Goal: Task Accomplishment & Management: Use online tool/utility

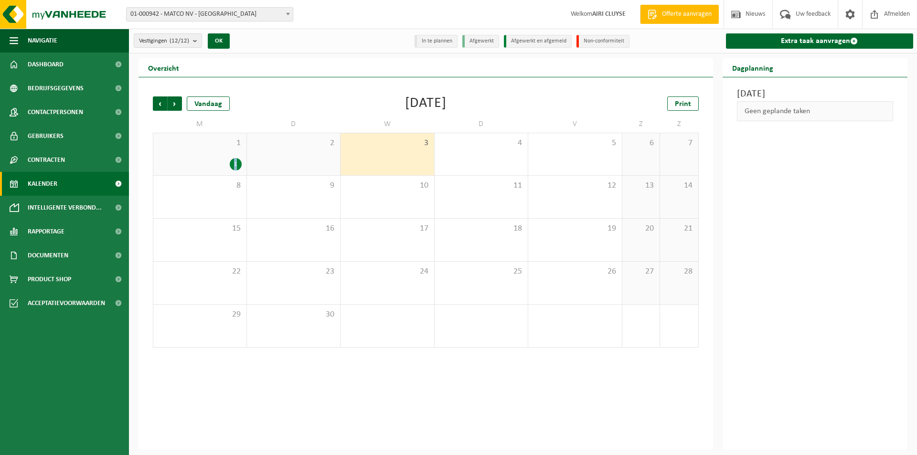
click at [236, 164] on div "1" at bounding box center [236, 164] width 12 height 12
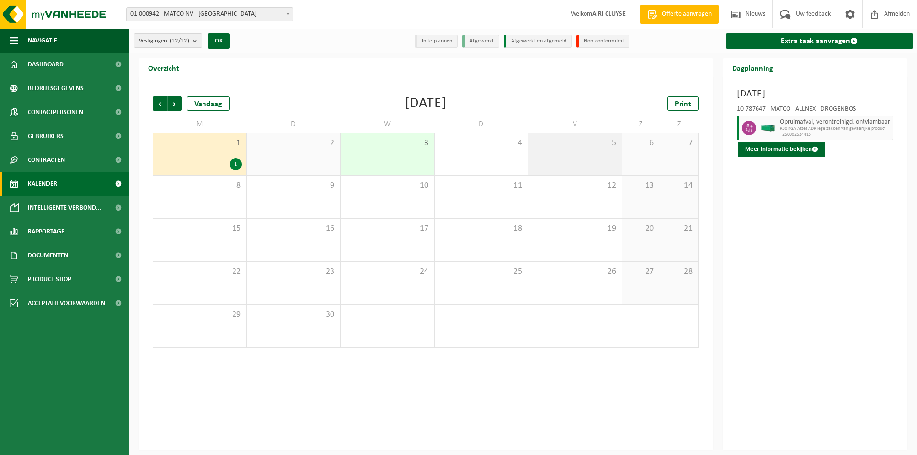
click at [558, 151] on div "5" at bounding box center [575, 154] width 94 height 42
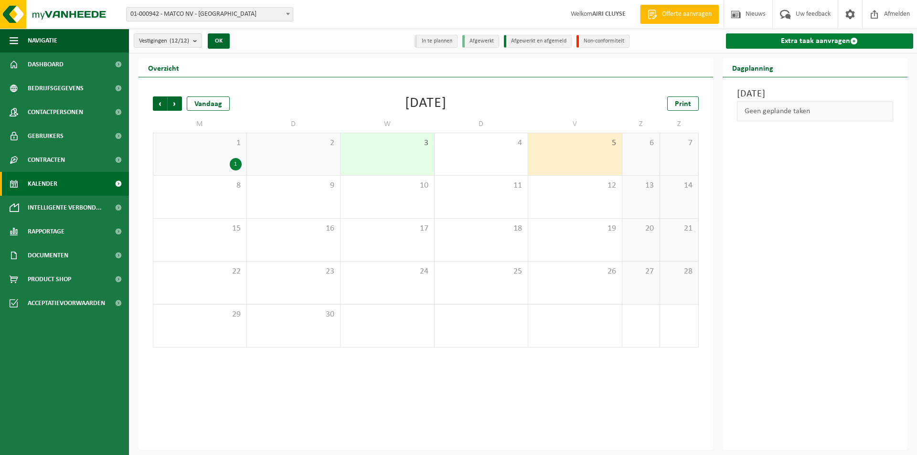
click at [827, 39] on link "Extra taak aanvragen" at bounding box center [820, 40] width 188 height 15
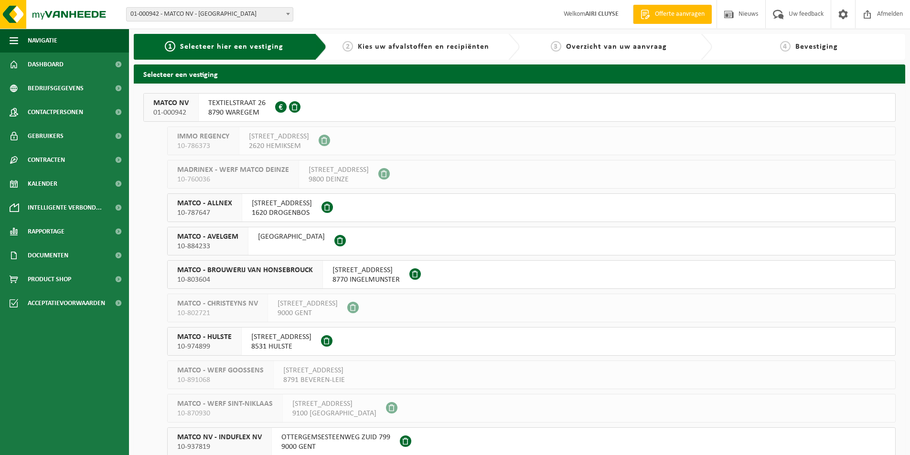
click at [294, 208] on span "1620 DROGENBOS" at bounding box center [282, 213] width 60 height 10
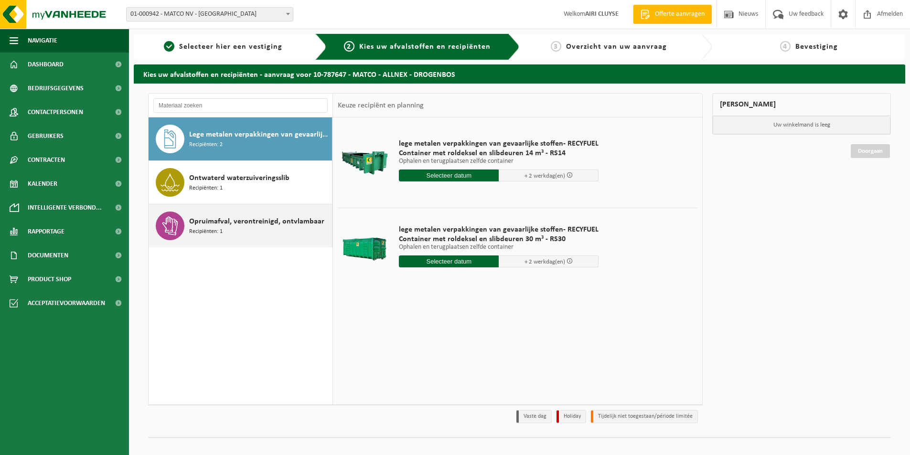
click at [255, 221] on span "Opruimafval, verontreinigd, ontvlambaar" at bounding box center [256, 221] width 135 height 11
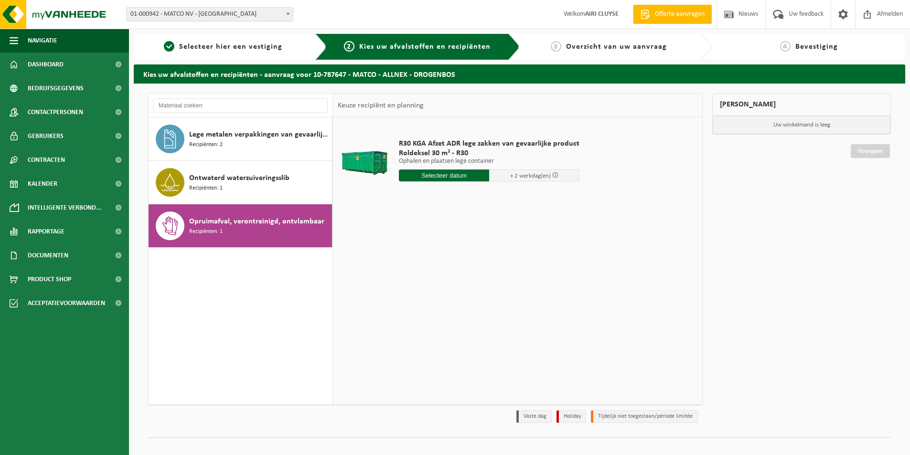
click at [442, 177] on input "text" at bounding box center [444, 176] width 90 height 12
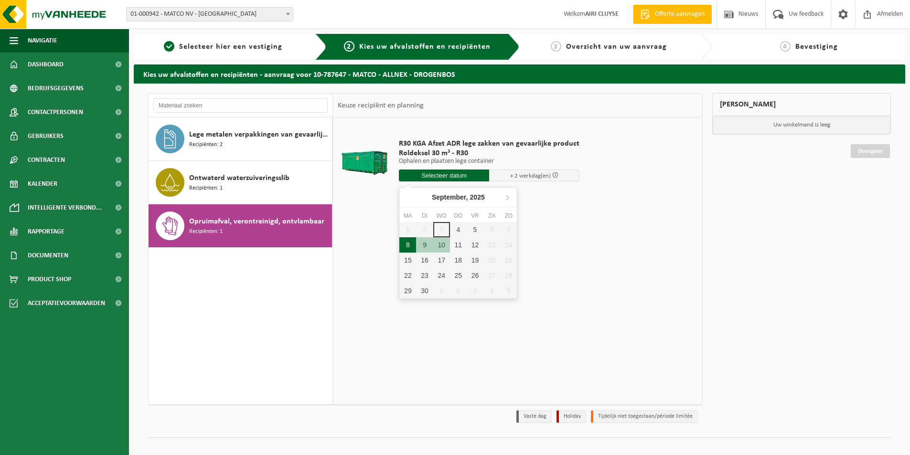
click at [407, 246] on div "8" at bounding box center [407, 244] width 17 height 15
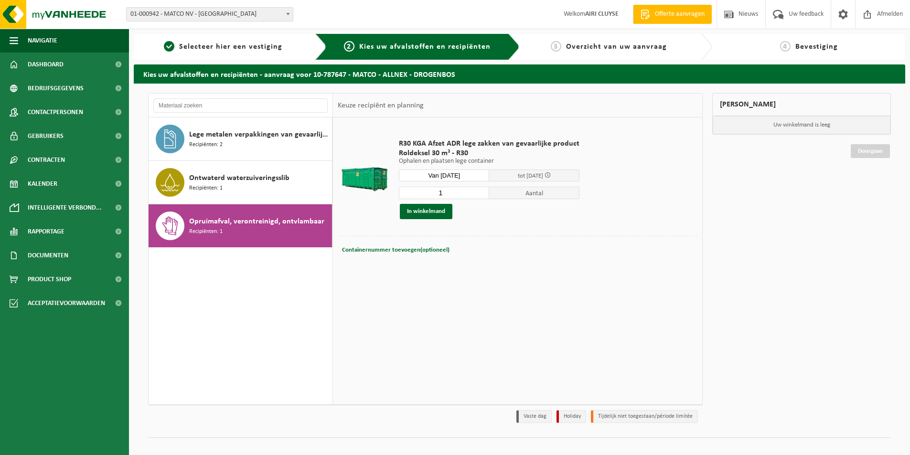
click at [470, 174] on input "Van 2025-09-08" at bounding box center [444, 176] width 90 height 12
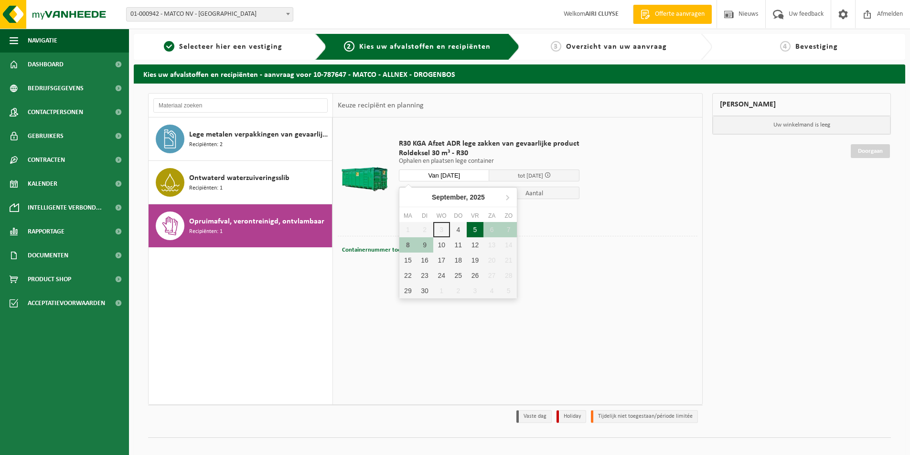
click at [475, 227] on div "5" at bounding box center [475, 229] width 17 height 15
type input "Van 2025-09-05"
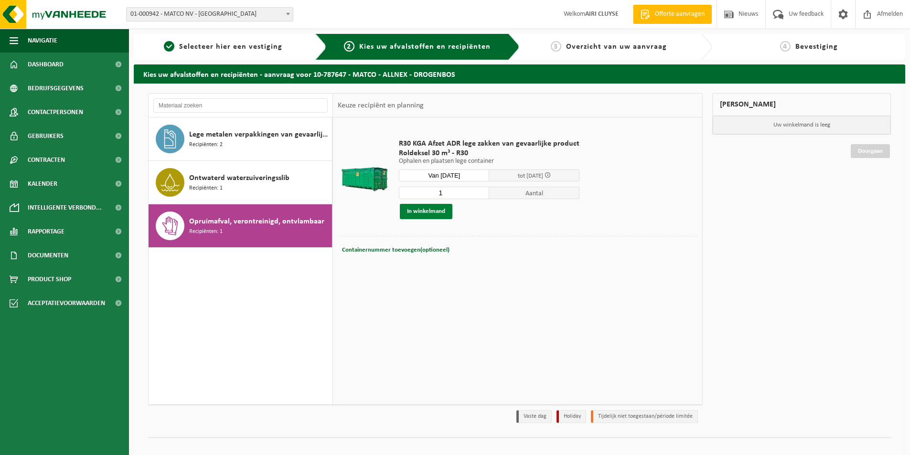
click at [441, 204] on button "In winkelmand" at bounding box center [426, 211] width 53 height 15
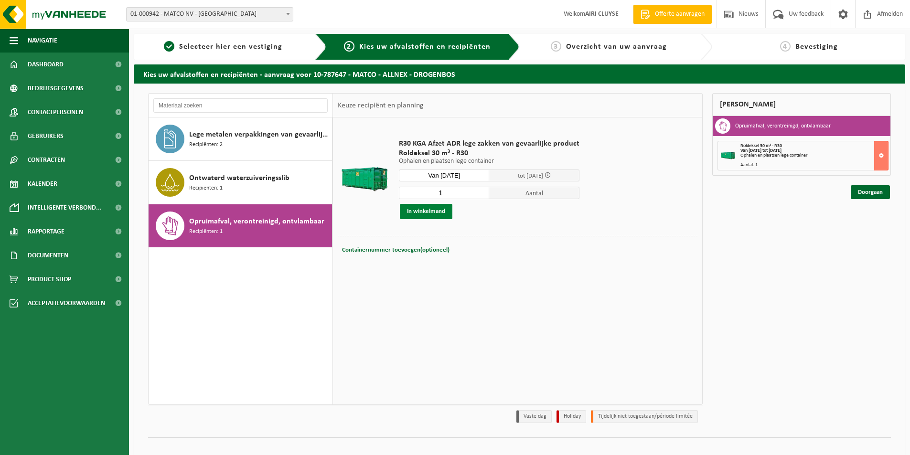
click at [440, 207] on button "In winkelmand" at bounding box center [426, 211] width 53 height 15
click at [884, 148] on button at bounding box center [881, 156] width 14 height 30
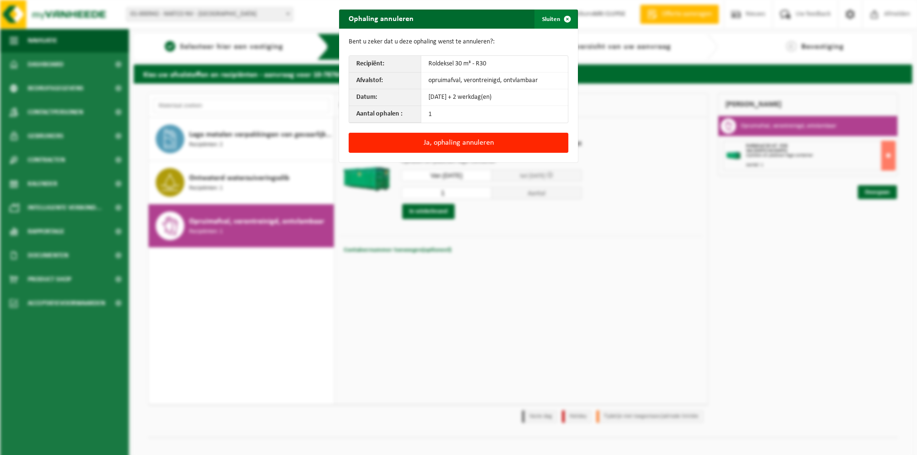
click at [565, 14] on span "button" at bounding box center [567, 19] width 19 height 19
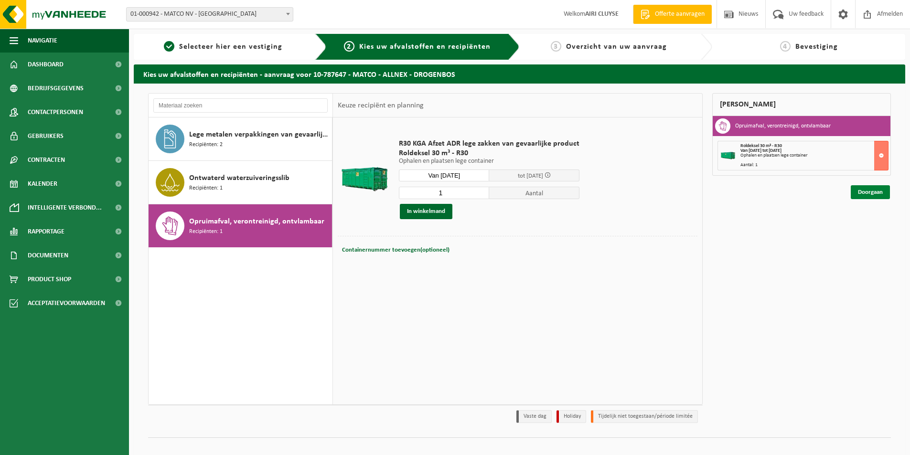
click at [875, 188] on link "Doorgaan" at bounding box center [870, 192] width 39 height 14
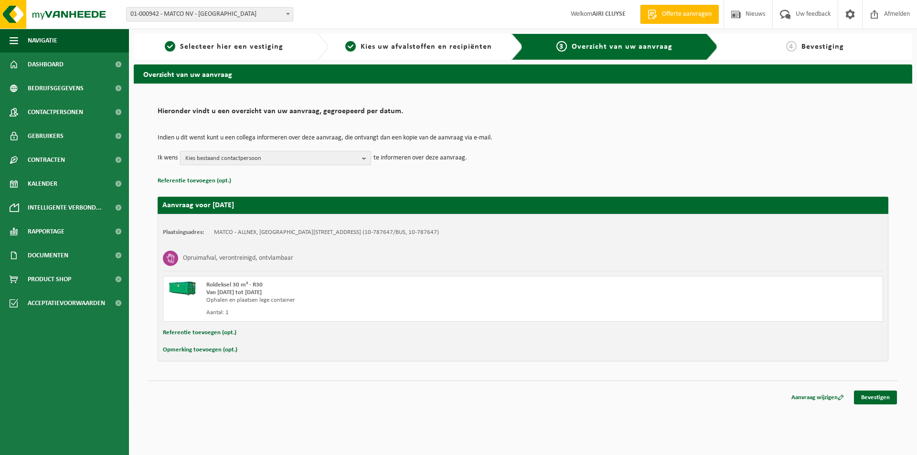
click at [360, 158] on button "Kies bestaand contactpersoon" at bounding box center [275, 158] width 191 height 14
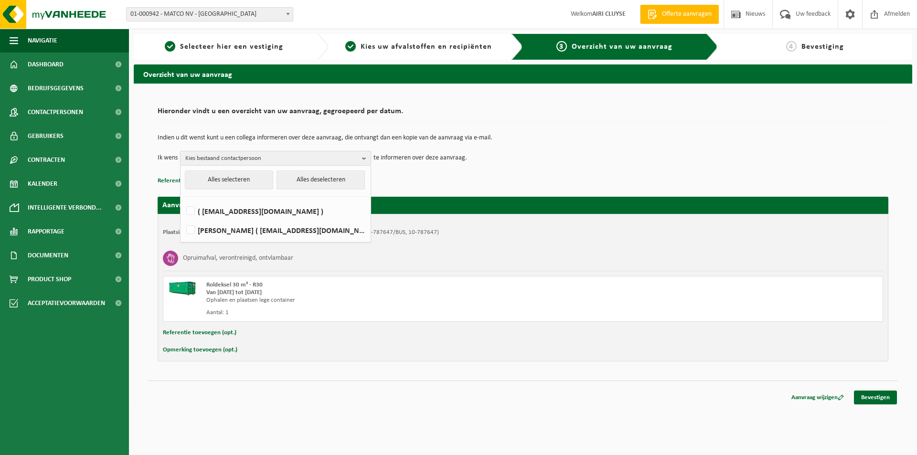
click at [360, 158] on button "Kies bestaand contactpersoon" at bounding box center [275, 158] width 191 height 14
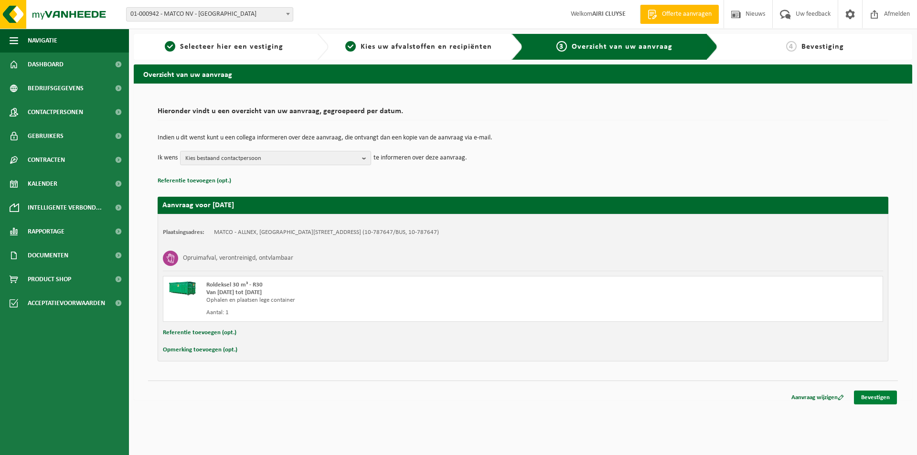
click at [873, 398] on link "Bevestigen" at bounding box center [875, 398] width 43 height 14
